Goal: Information Seeking & Learning: Find specific page/section

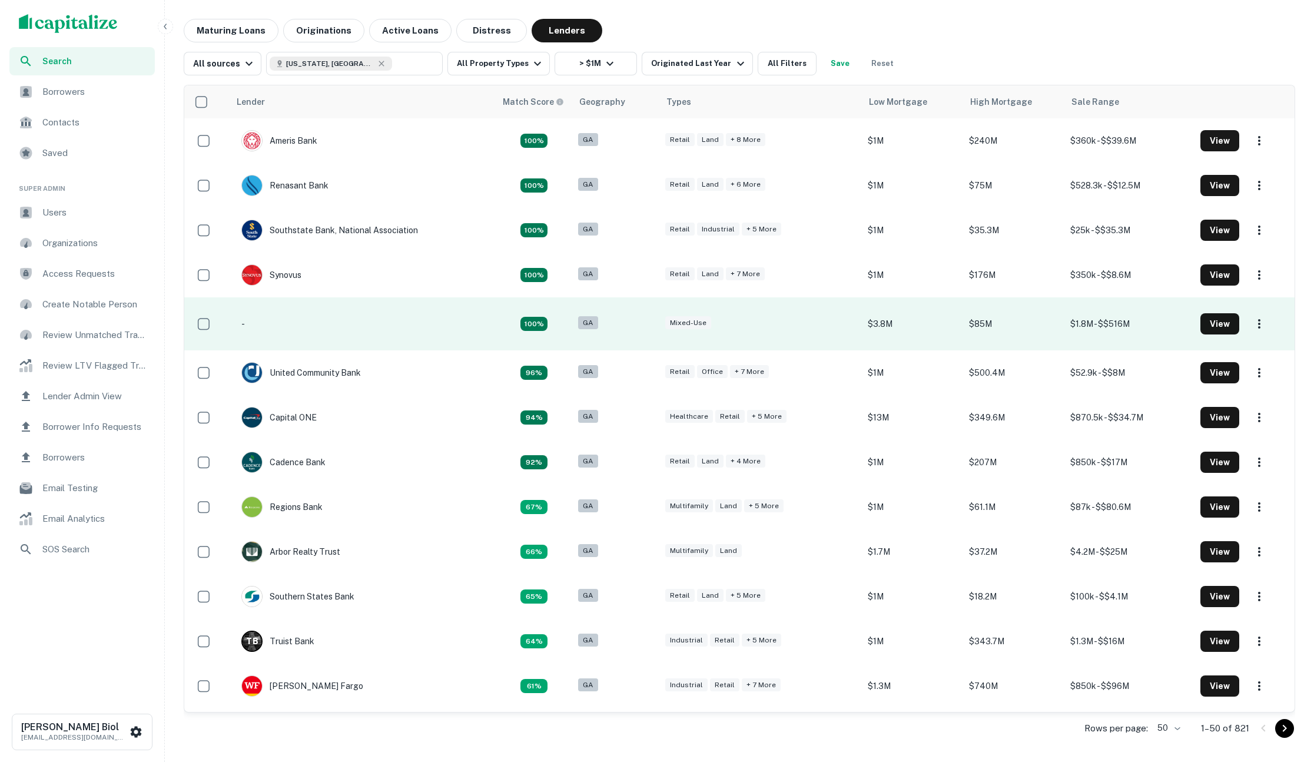
click at [285, 325] on td "-" at bounding box center [363, 323] width 266 height 53
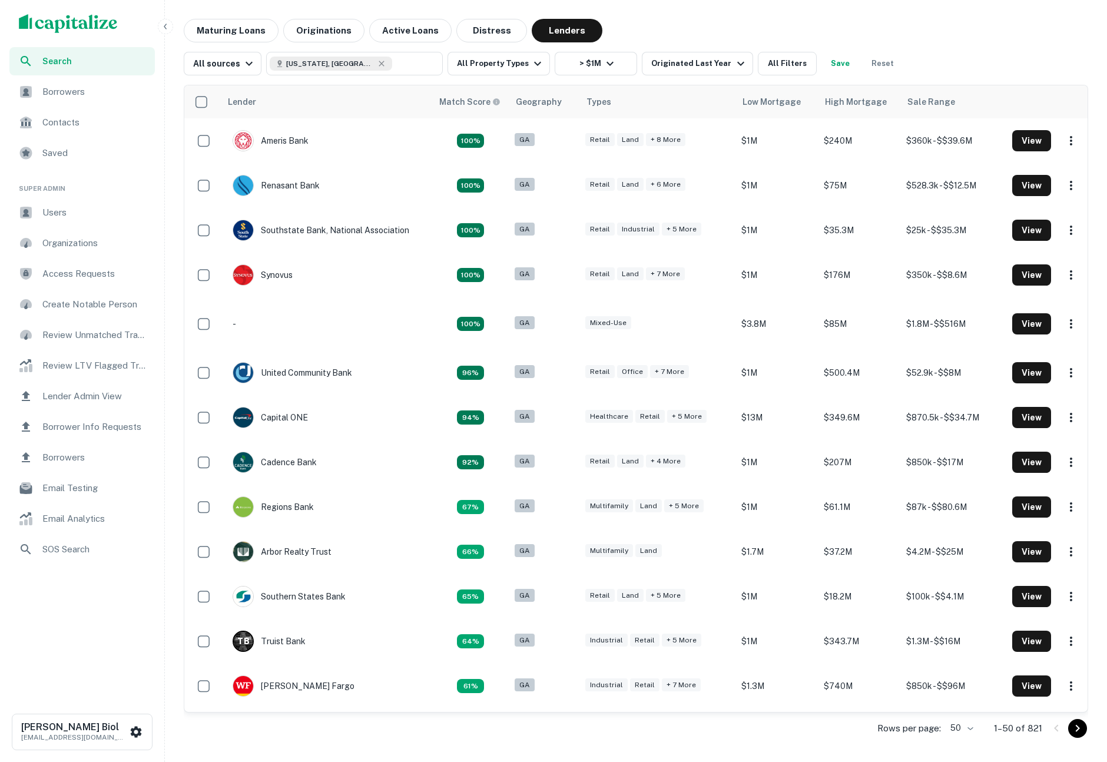
click at [1004, 35] on div "Maturing Loans Originations Active Loans Distress Lenders" at bounding box center [636, 31] width 904 height 24
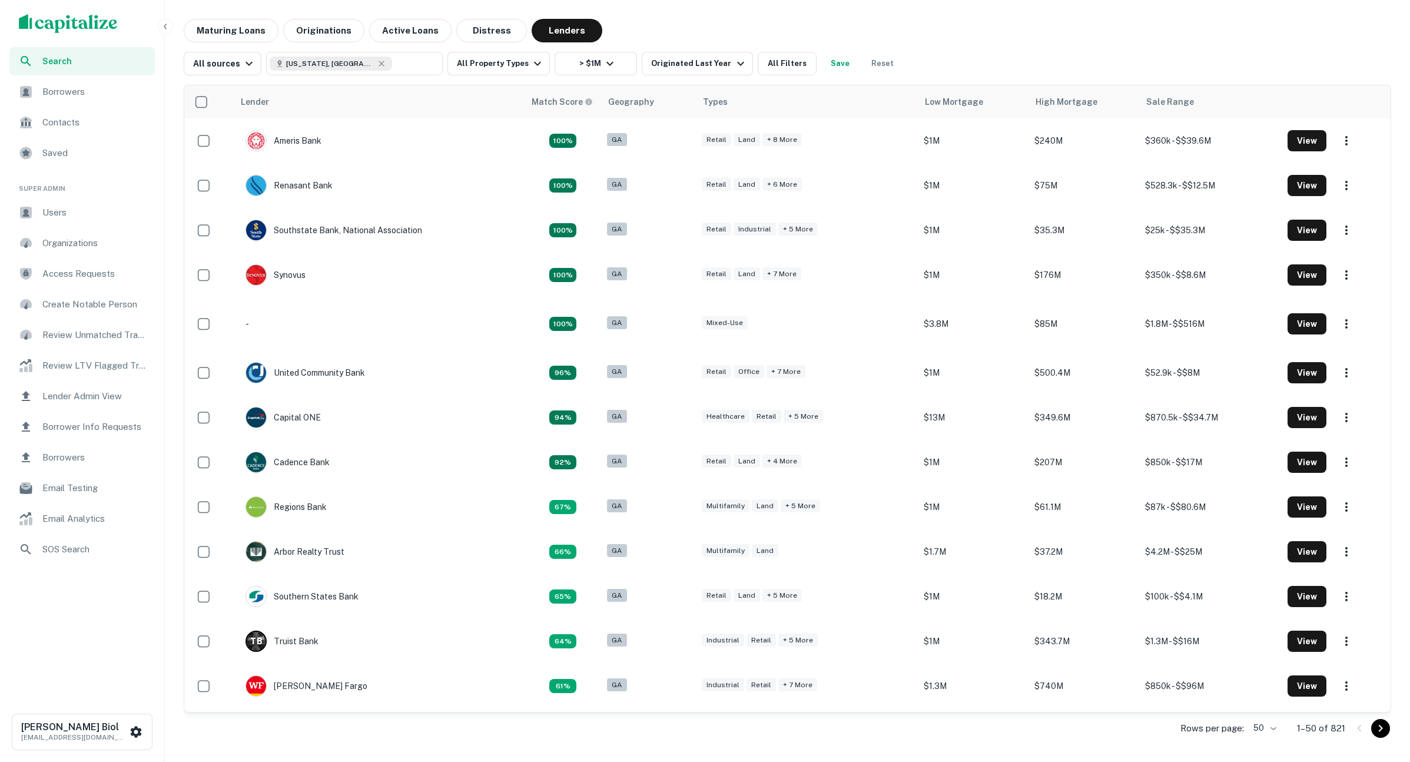
click at [1010, 45] on div "All sources [US_STATE], [GEOGRAPHIC_DATA] ​ All Property Types > $1M Originated…" at bounding box center [787, 58] width 1207 height 33
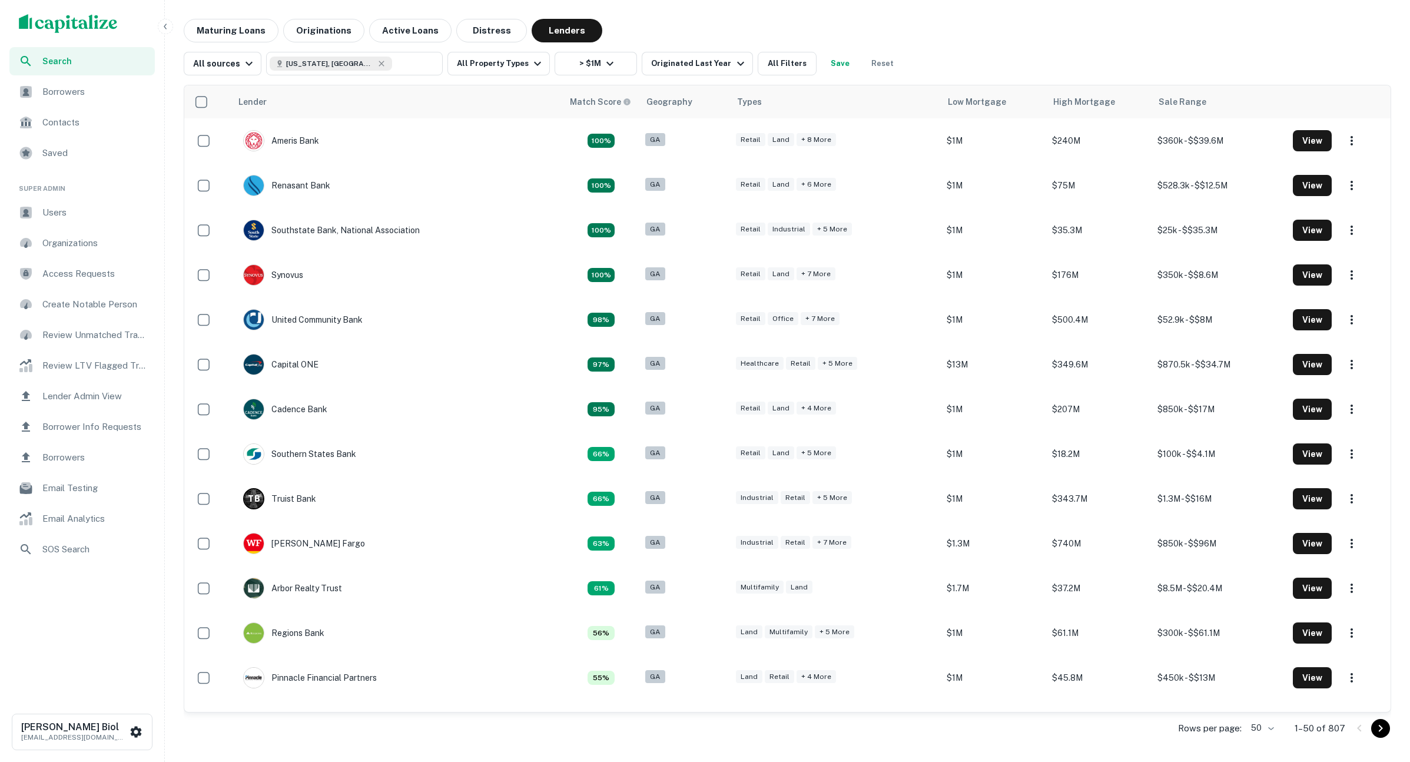
click at [1031, 36] on div "Maturing Loans Originations Active Loans Distress Lenders" at bounding box center [787, 31] width 1207 height 24
